Goal: Contribute content

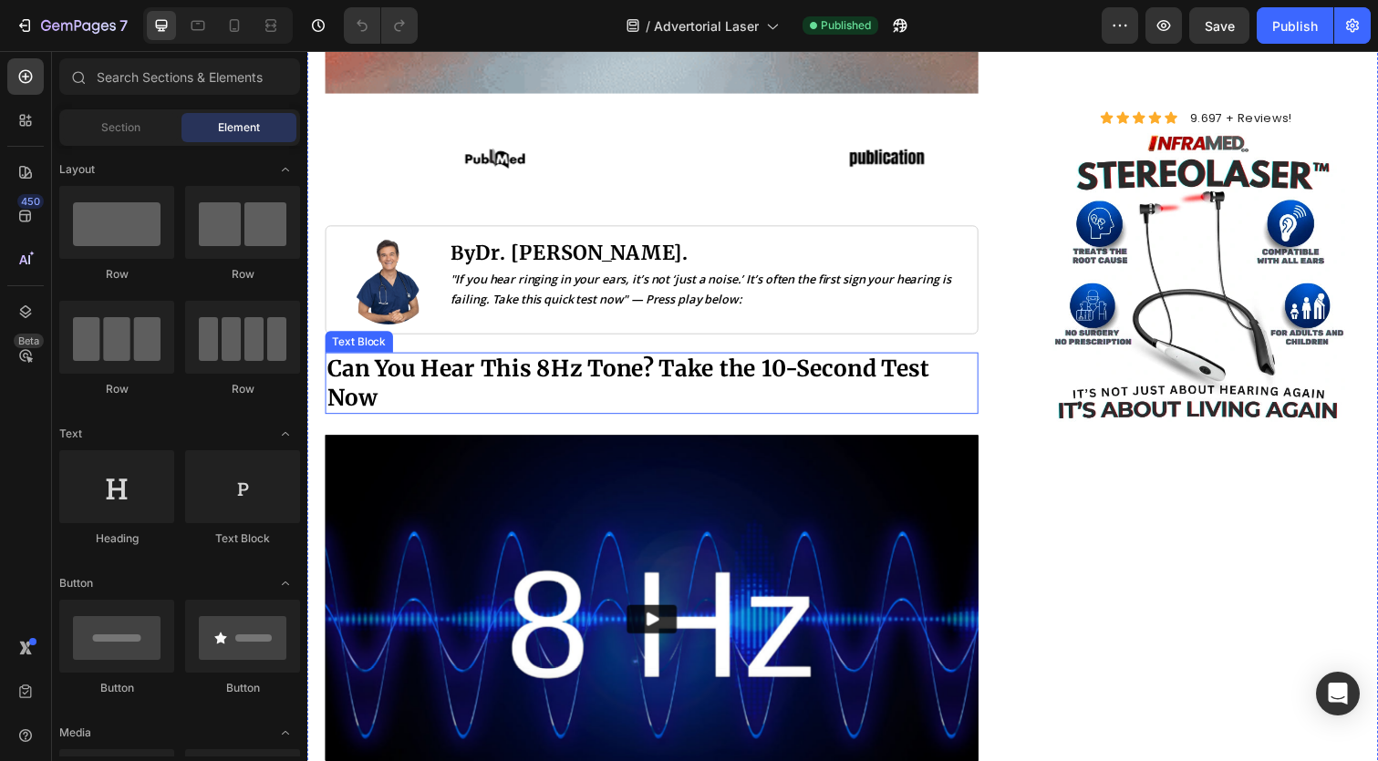
scroll to position [743, 0]
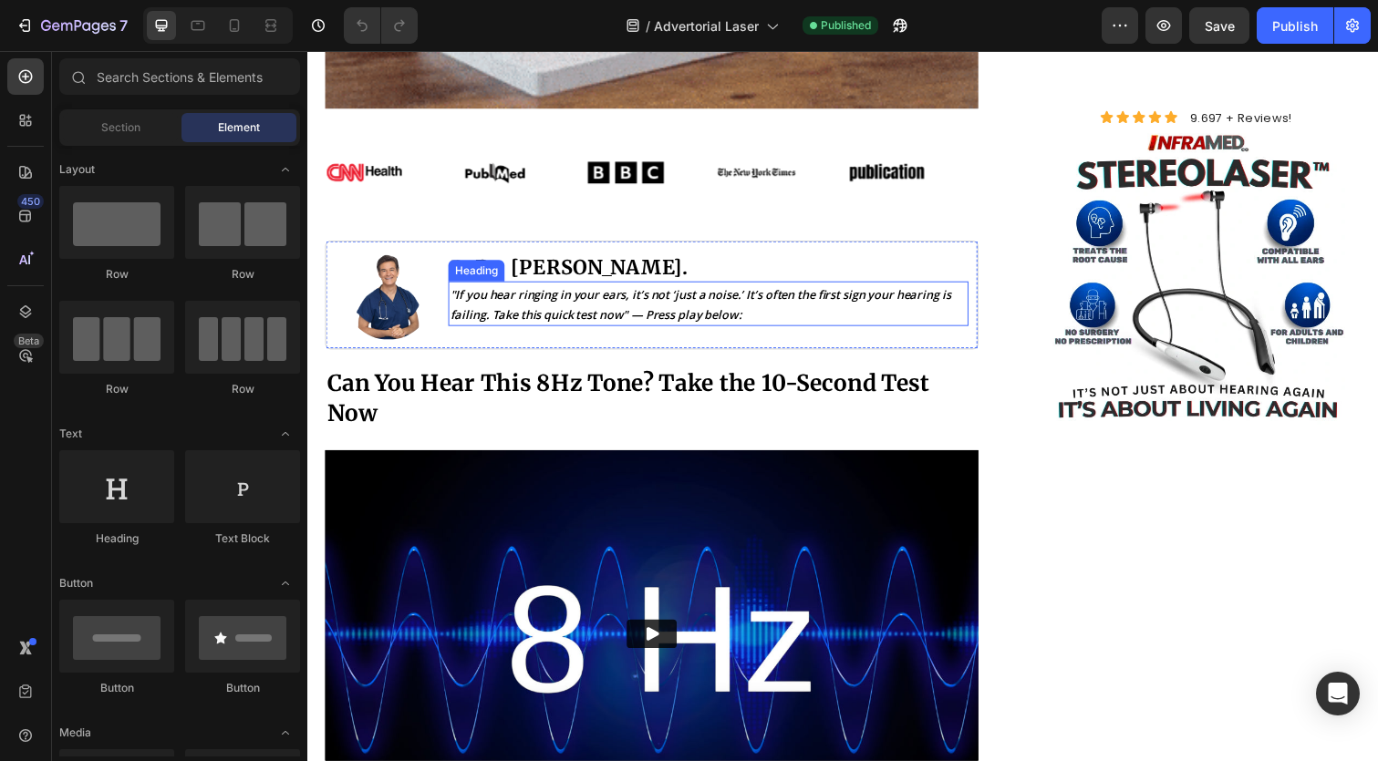
click at [747, 305] on icon ""If you hear ringing in your ears, it’s not ‘just a noise.’ It’s often the firs…" at bounding box center [709, 310] width 512 height 37
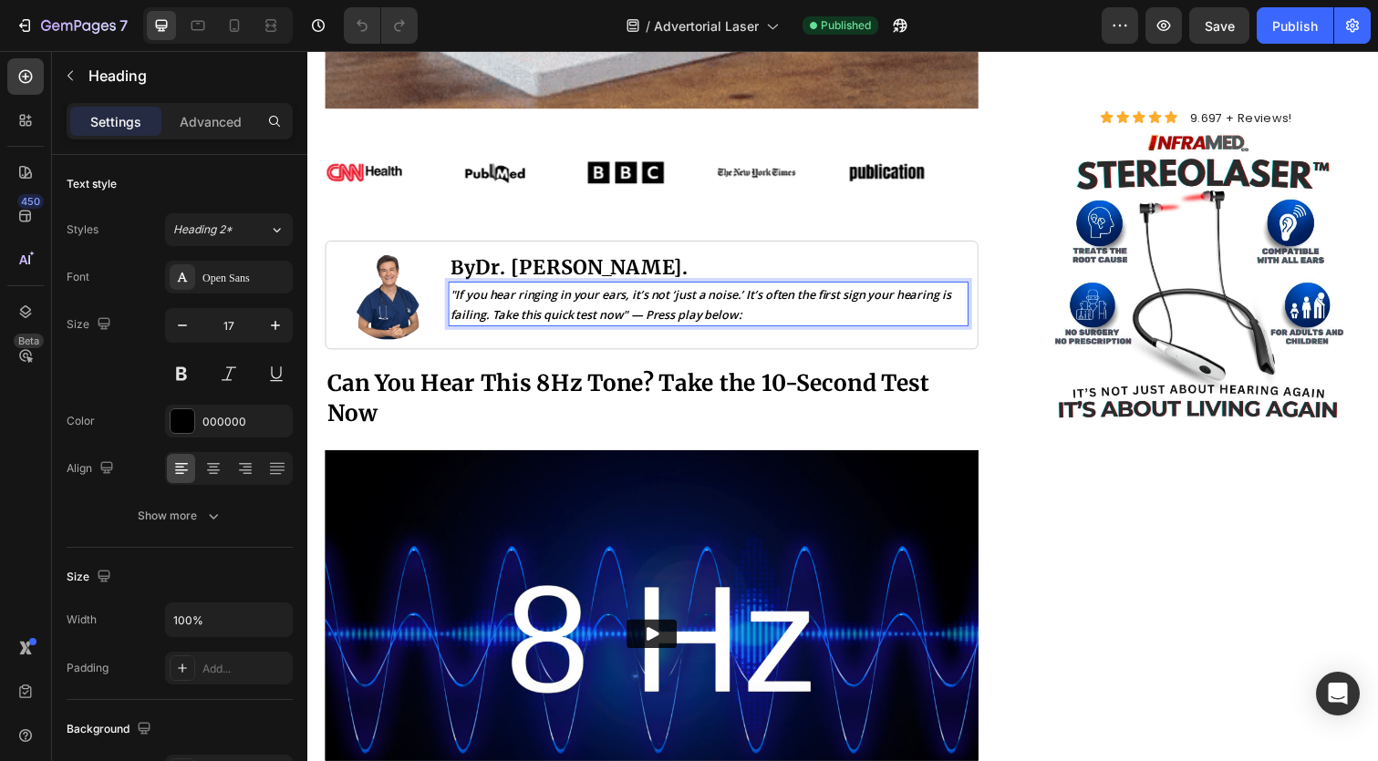
click at [675, 309] on icon ""If you hear ringing in your ears, it’s not ‘just a noise.’ It’s often the firs…" at bounding box center [709, 310] width 512 height 37
click at [760, 298] on icon ""If you hear ringing in your ears, it’s not ‘just a noise.’ It’s often the firs…" at bounding box center [709, 310] width 512 height 37
click at [687, 298] on icon ""If you hear ringing in your ears, it’s not ‘just a noise.’It’s often the first…" at bounding box center [707, 310] width 509 height 37
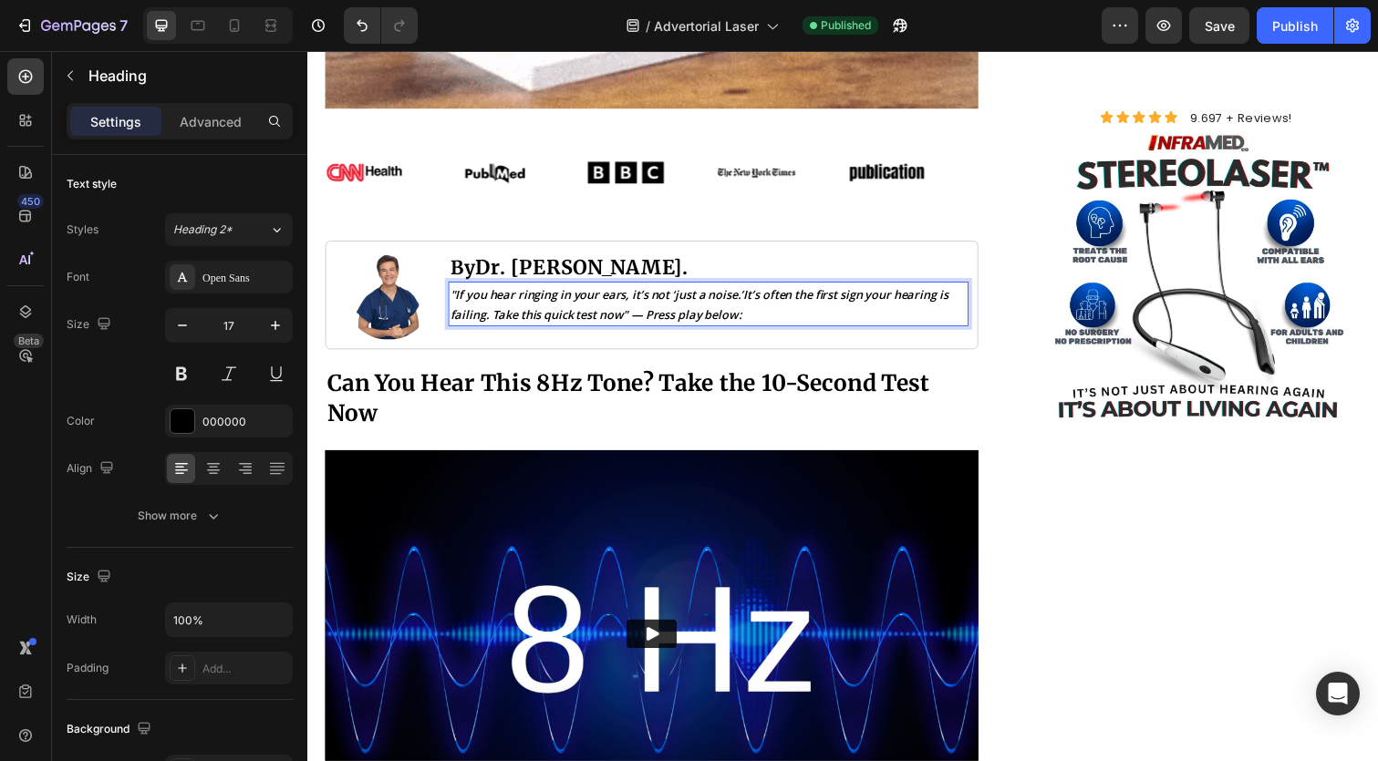
click at [684, 295] on icon ""If you hear ringing in your ears, it’s not ‘just a noise.’It’s often the first…" at bounding box center [707, 310] width 509 height 37
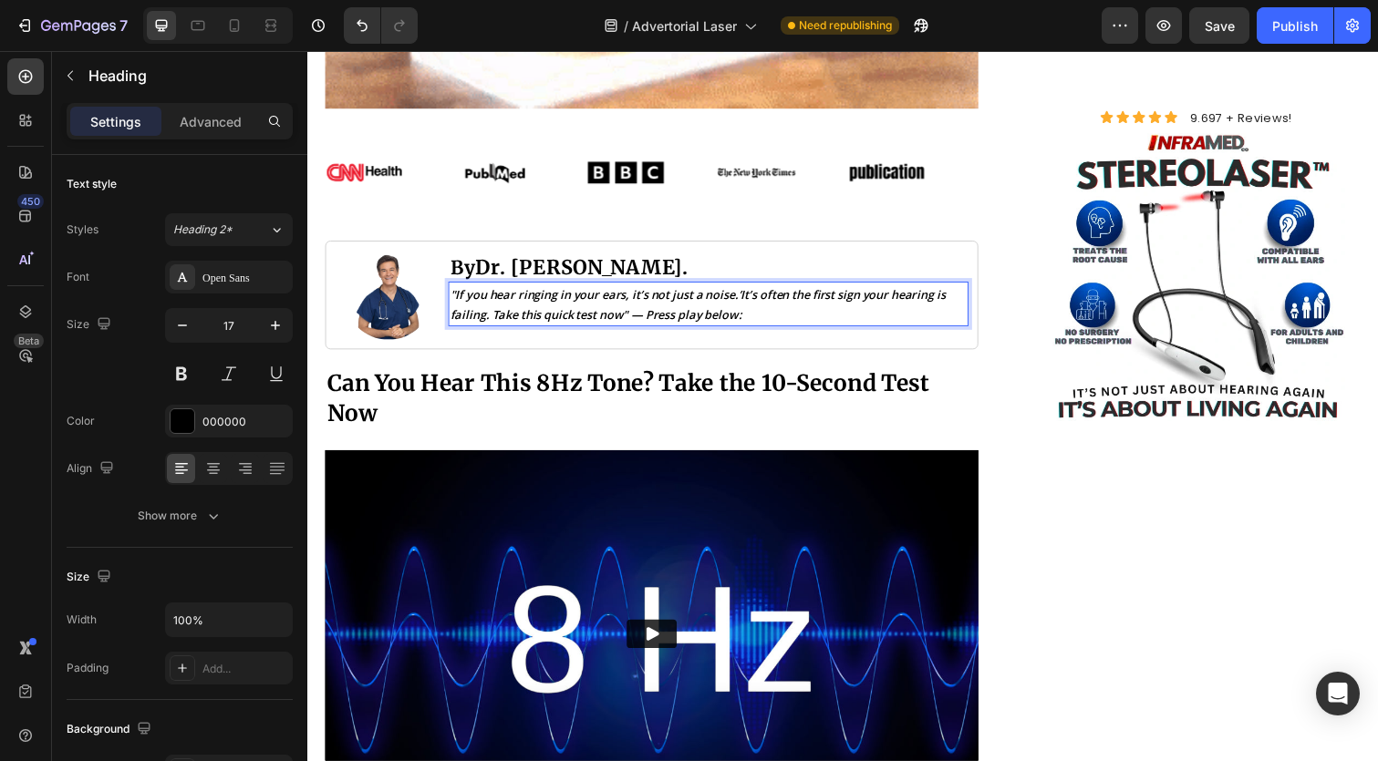
click at [753, 295] on icon ""If you hear ringing in your ears, it’s not just a noise.’It’s often the first …" at bounding box center [706, 310] width 506 height 37
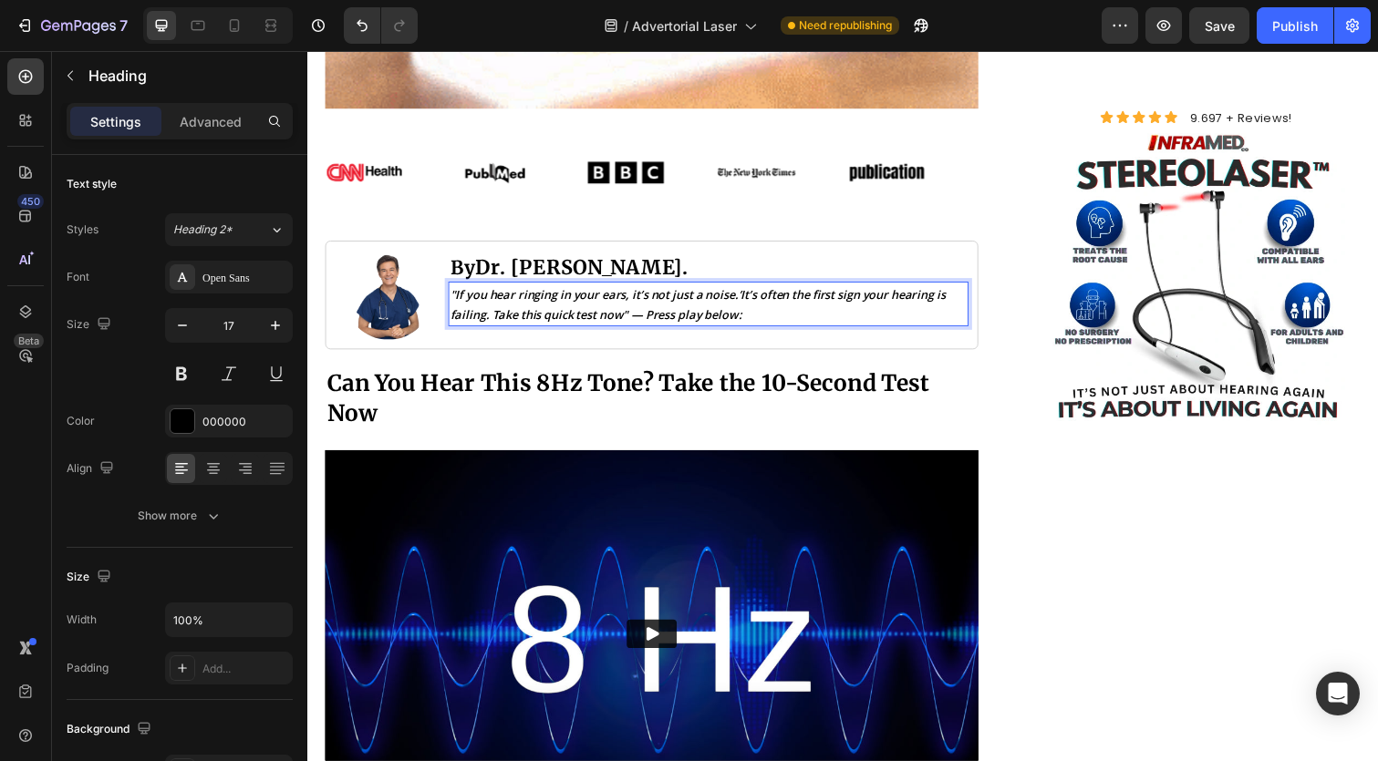
click at [746, 295] on icon ""If you hear ringing in your ears, it’s not just a noise.’It’s often the first …" at bounding box center [706, 310] width 506 height 37
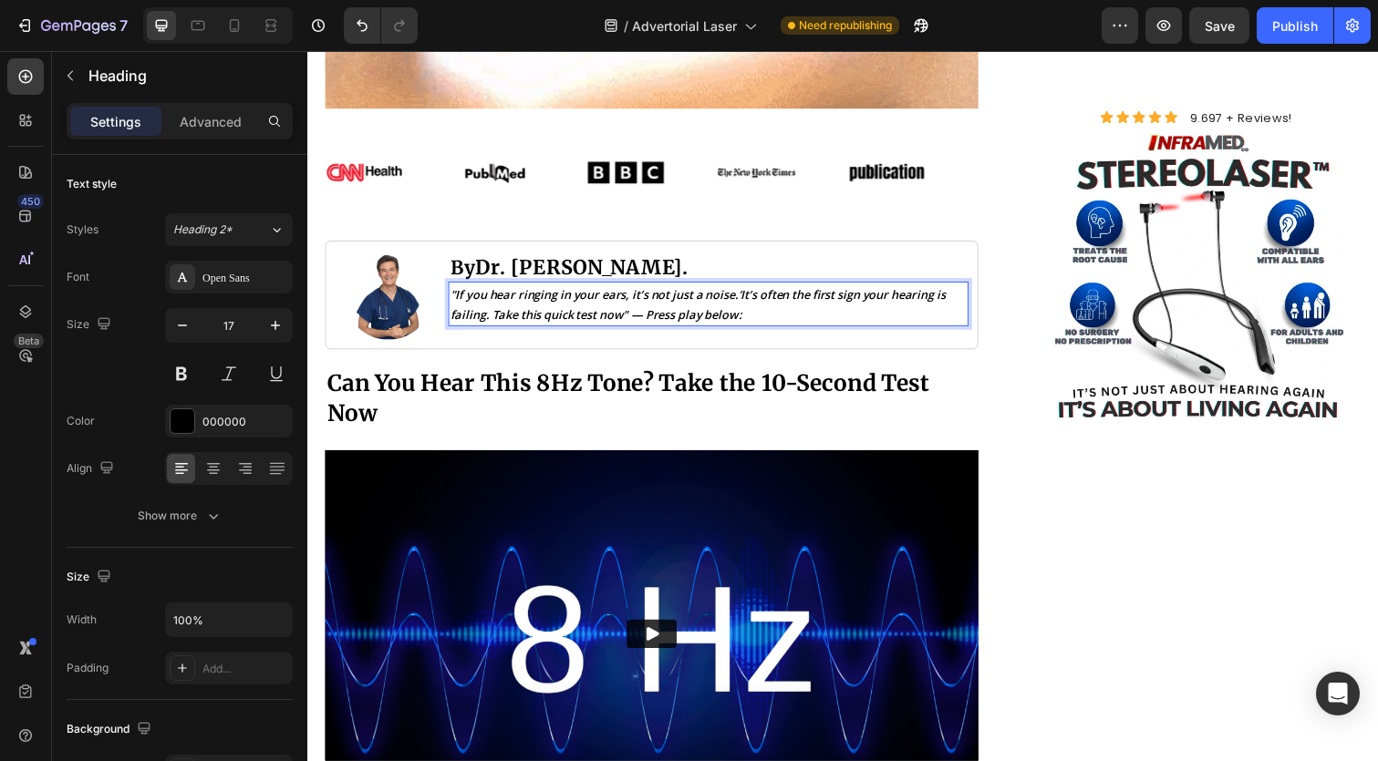
click at [755, 295] on icon ""If you hear ringing in your ears, it’s not just a noise.’It’s often the first …" at bounding box center [706, 310] width 506 height 37
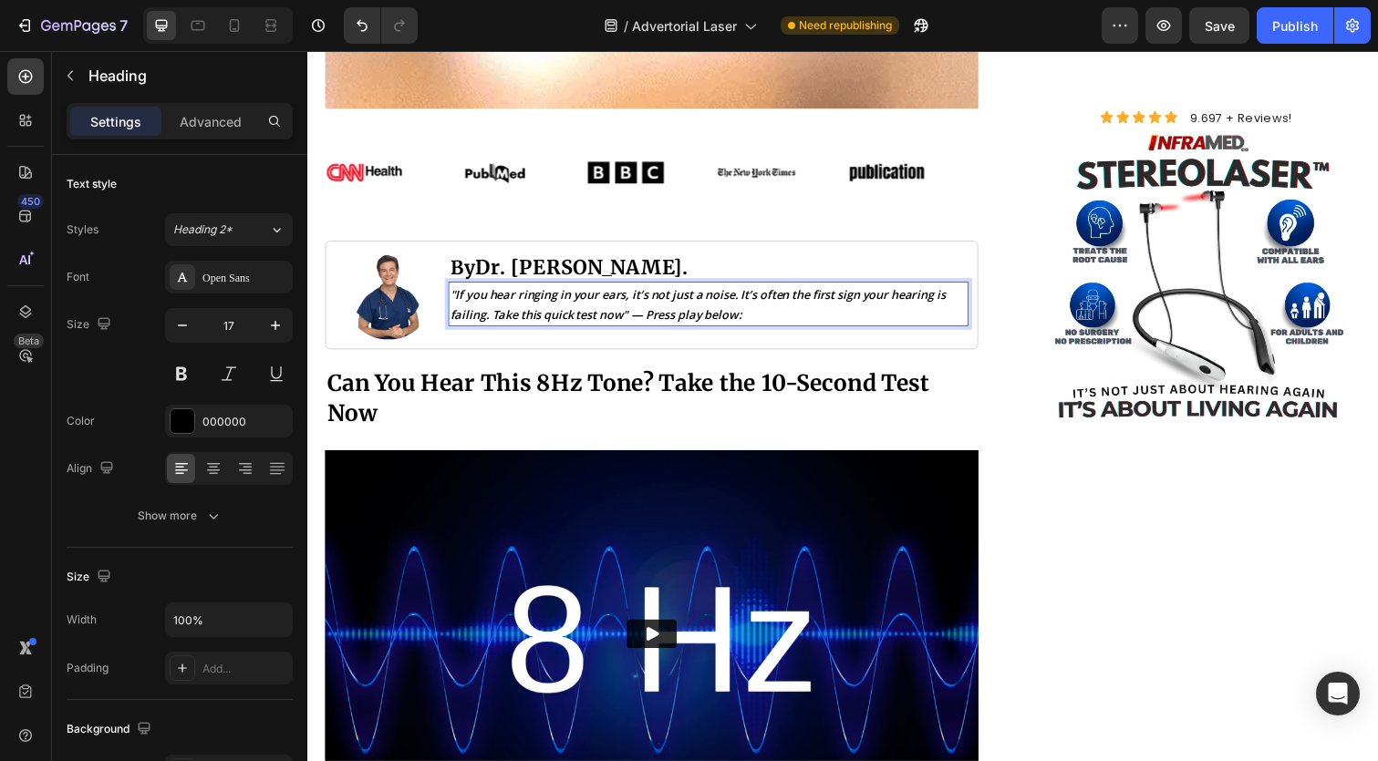
click at [803, 297] on icon ""If you hear ringing in your ears, it’s not just a noise. It’s often the first …" at bounding box center [706, 310] width 506 height 37
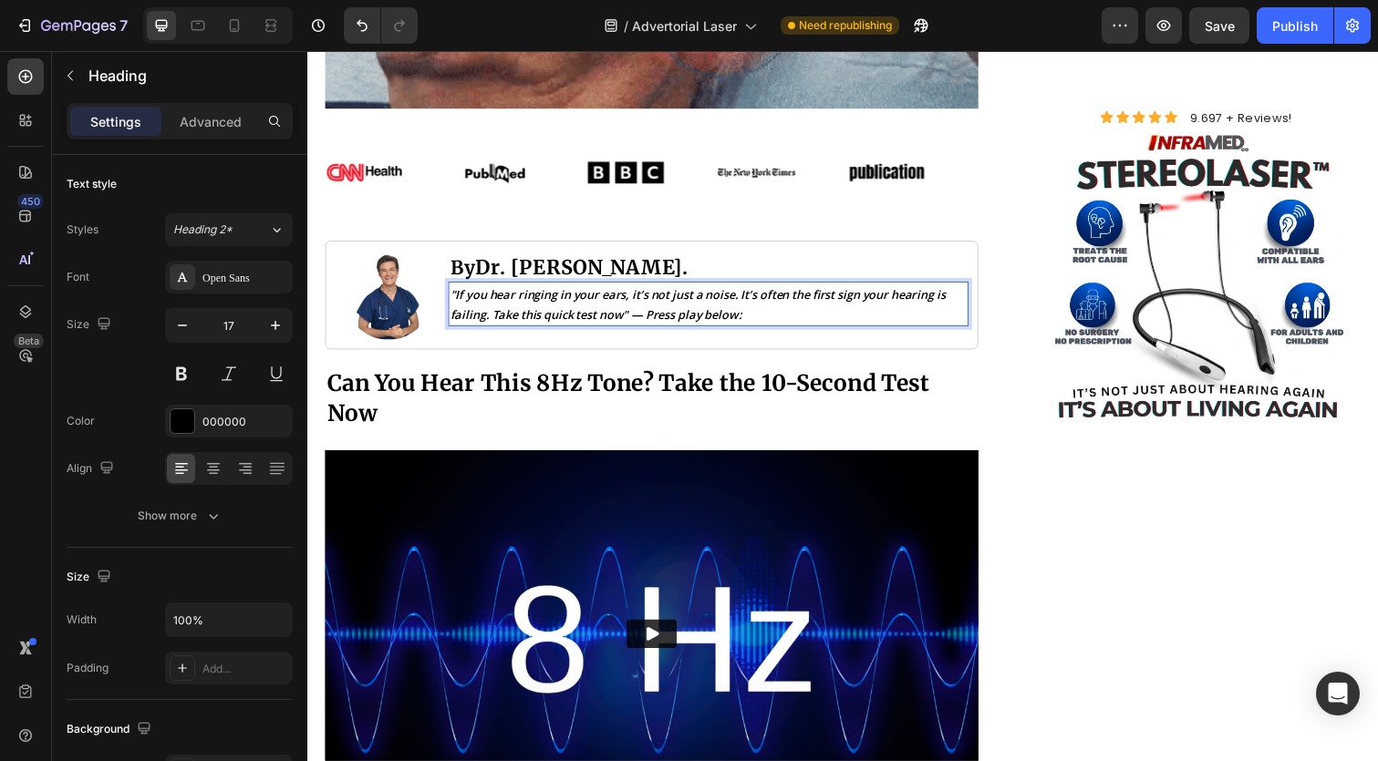
click at [816, 316] on p ""If you hear ringing in your ears, it’s not just a noise. It’s often the first …" at bounding box center [717, 310] width 528 height 42
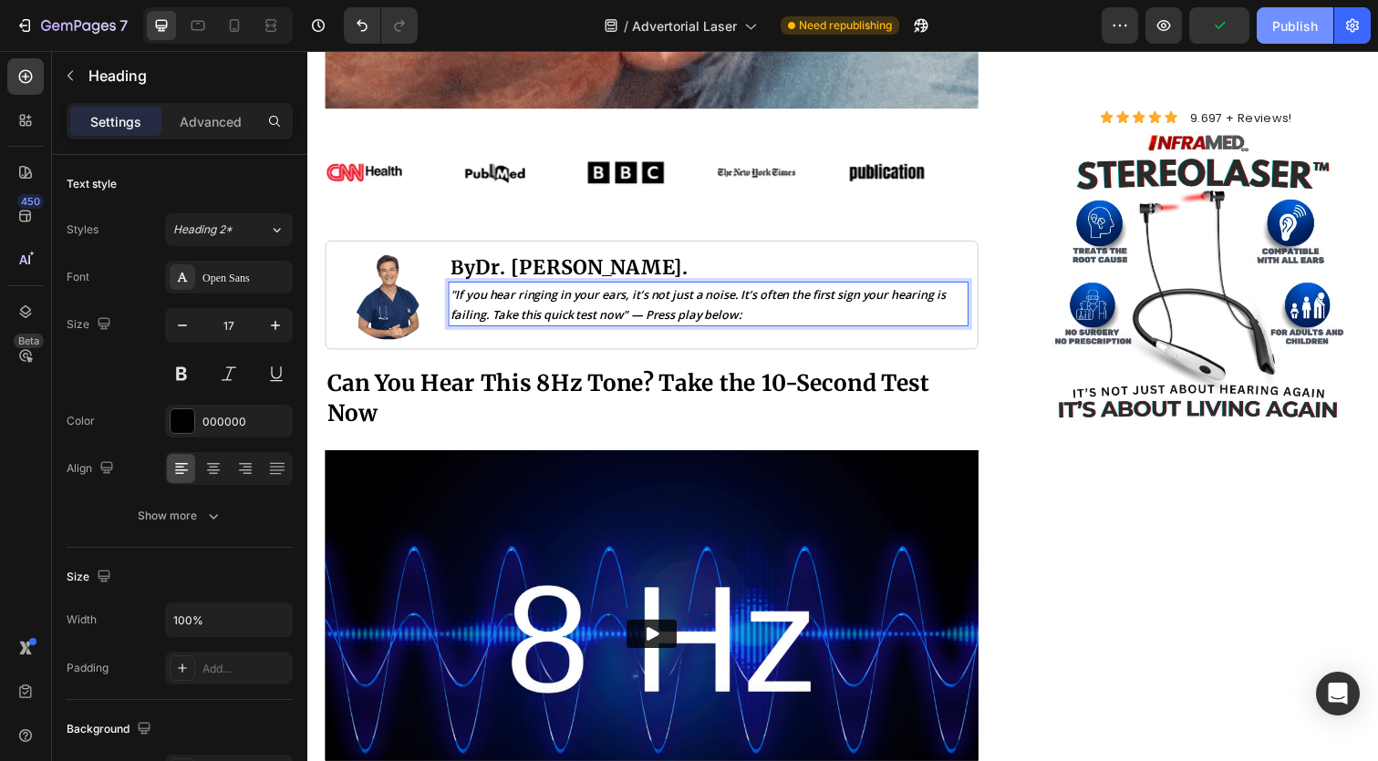
click at [1292, 28] on div "Publish" at bounding box center [1295, 25] width 46 height 19
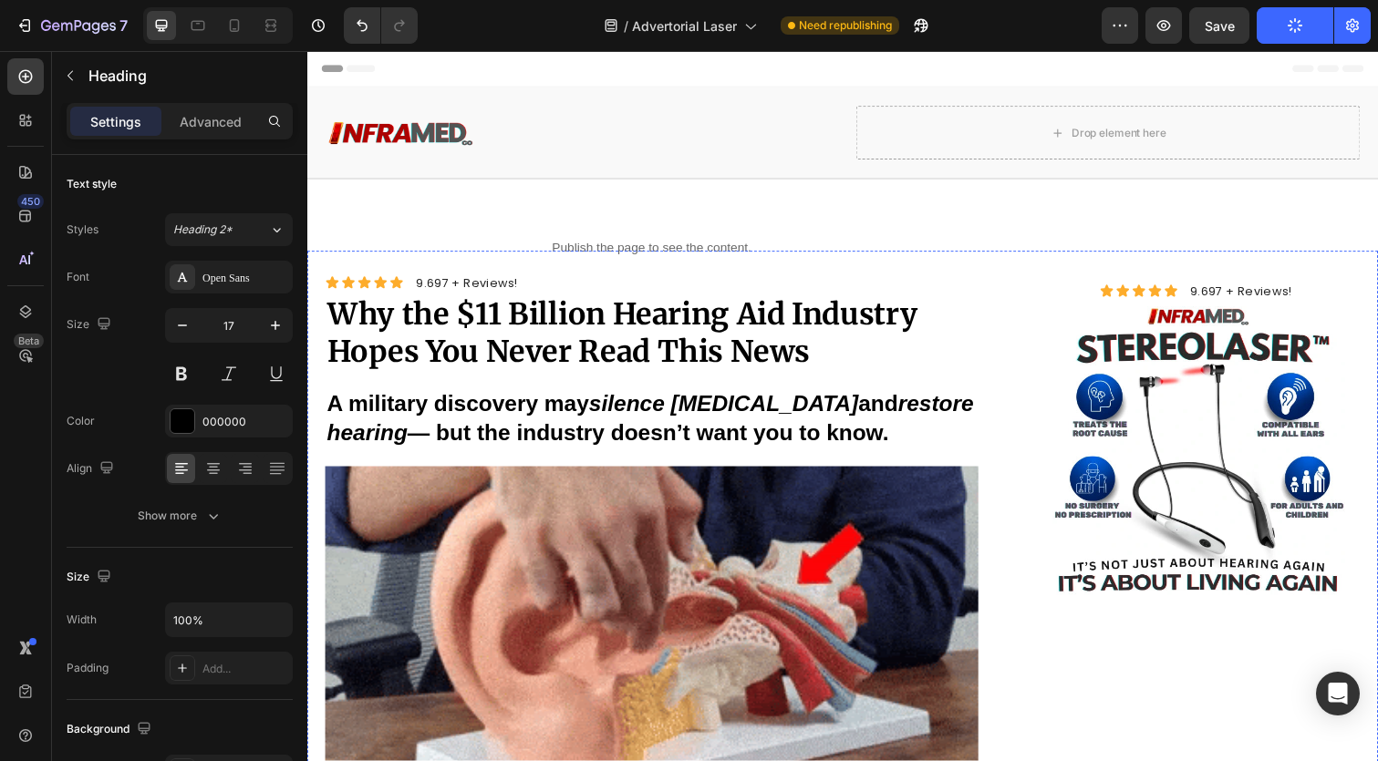
scroll to position [0, 0]
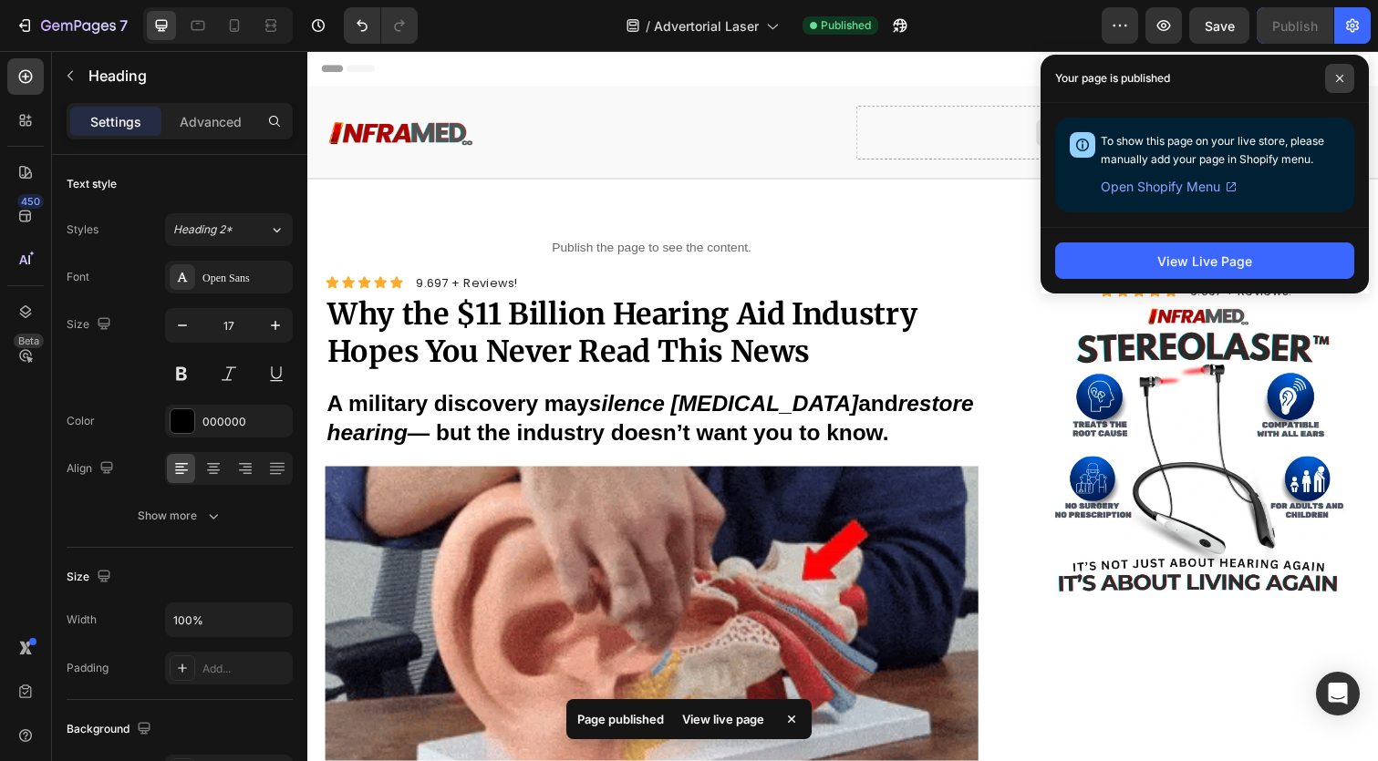
click at [1339, 76] on icon at bounding box center [1339, 78] width 9 height 9
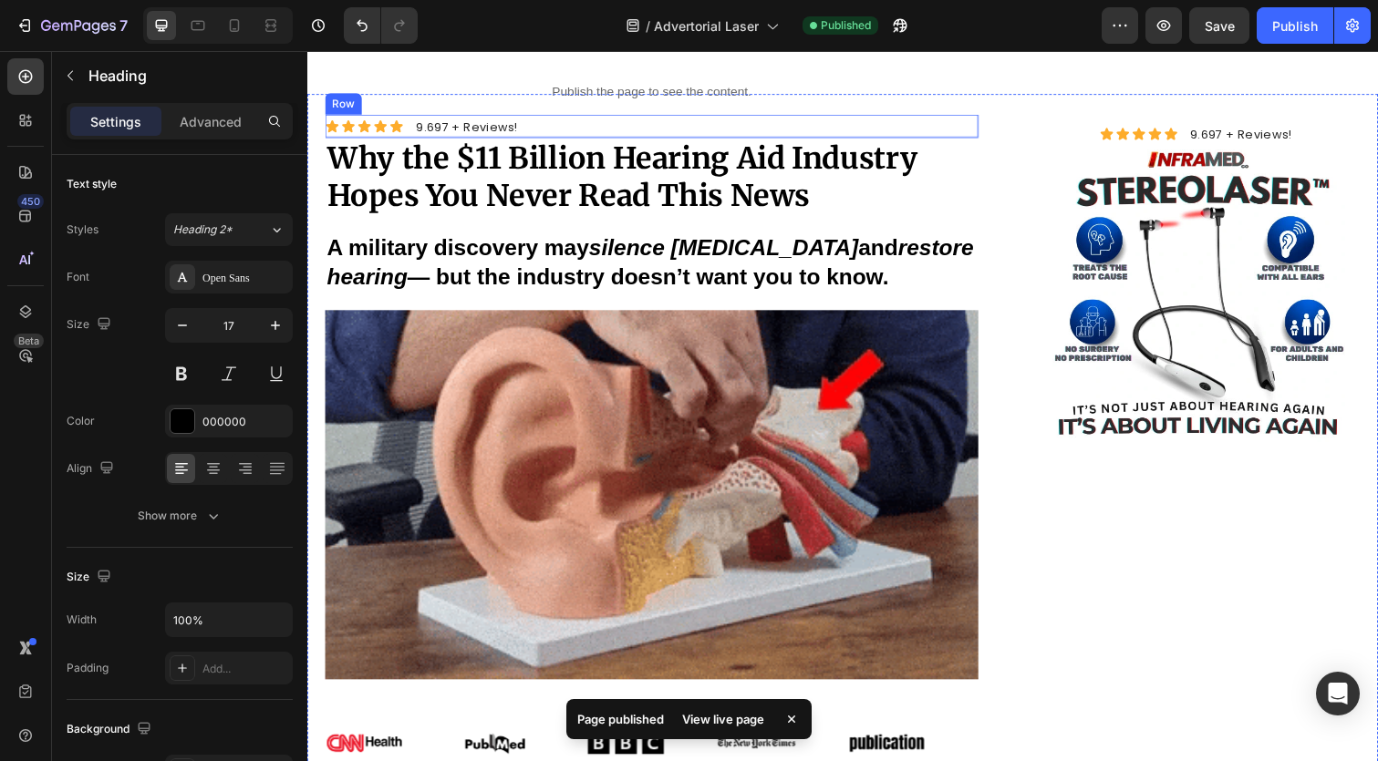
scroll to position [165, 0]
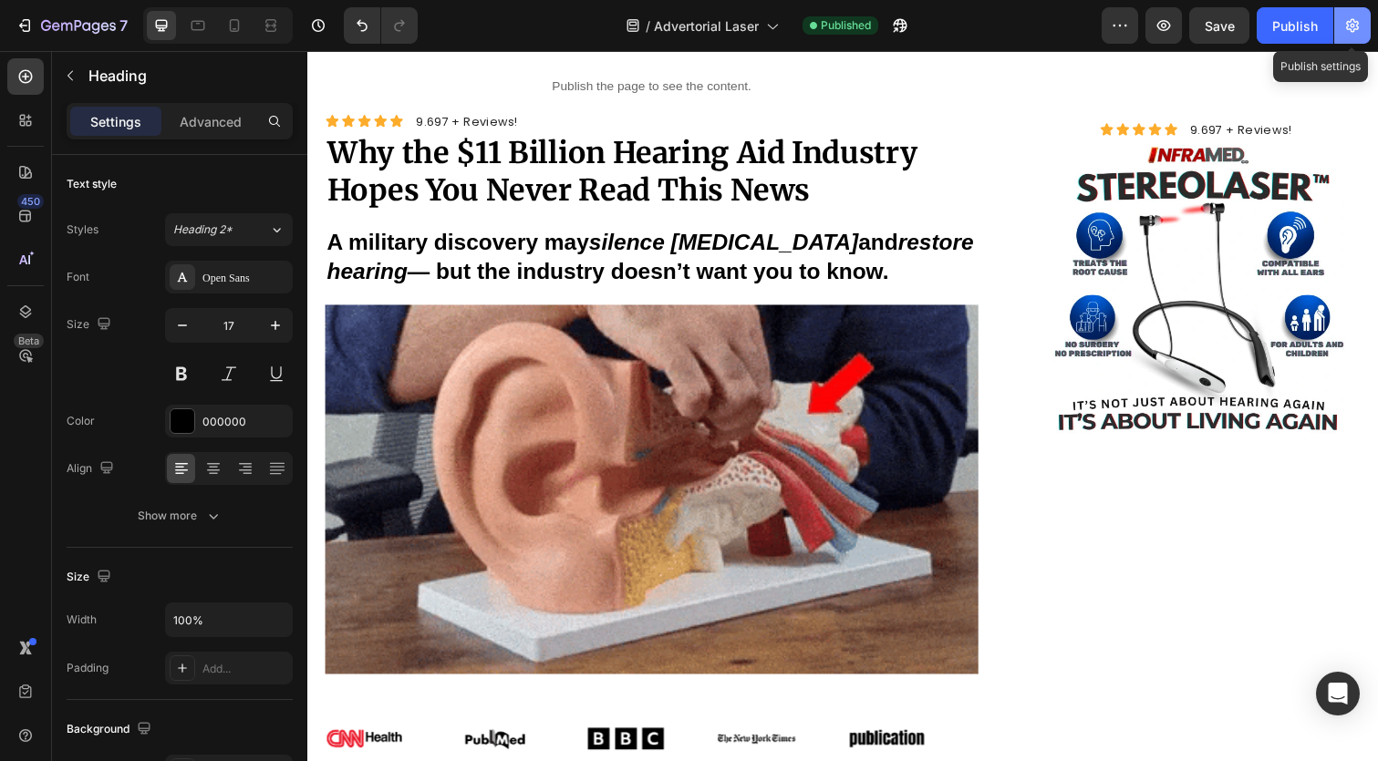
click at [1365, 34] on button "button" at bounding box center [1352, 25] width 36 height 36
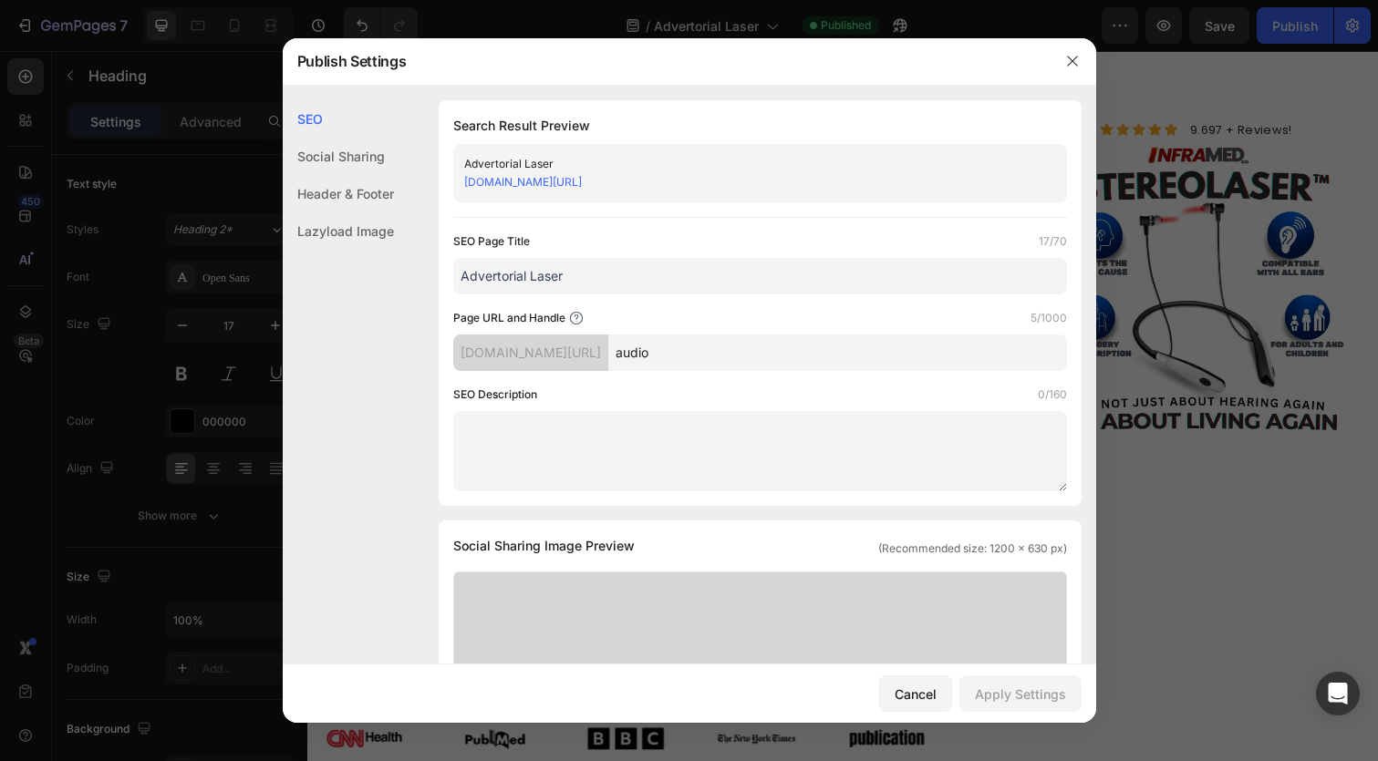
click at [582, 182] on link "[DOMAIN_NAME][URL]" at bounding box center [523, 182] width 118 height 14
